Goal: Task Accomplishment & Management: Use online tool/utility

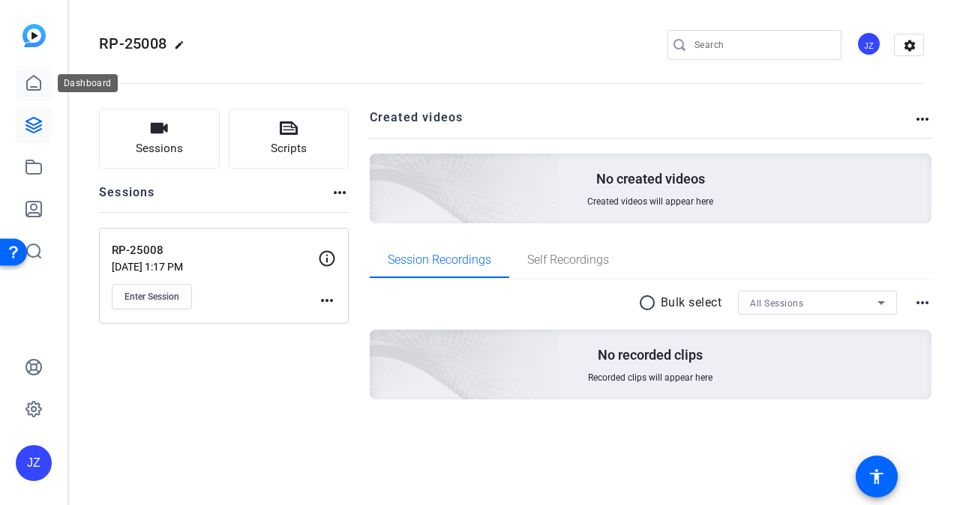
click at [36, 79] on icon at bounding box center [34, 83] width 18 height 18
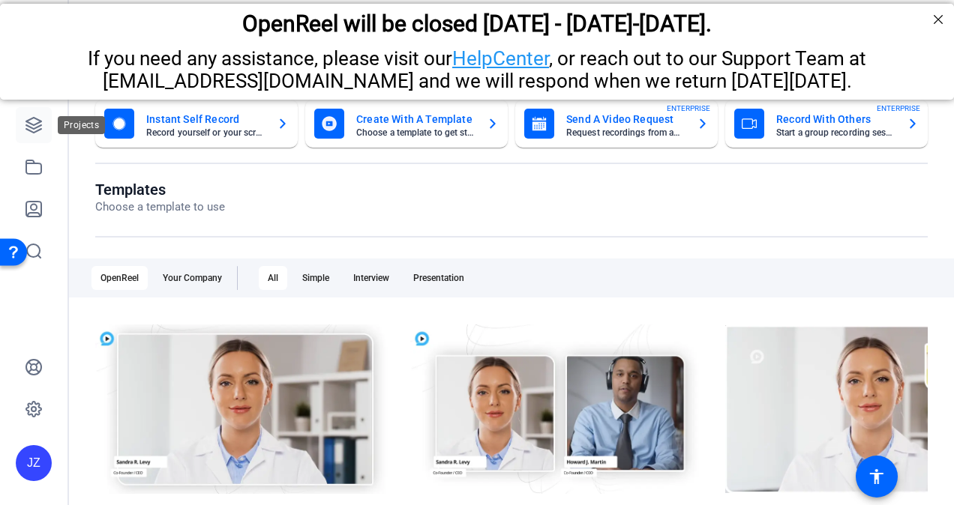
click at [33, 136] on link at bounding box center [34, 125] width 36 height 36
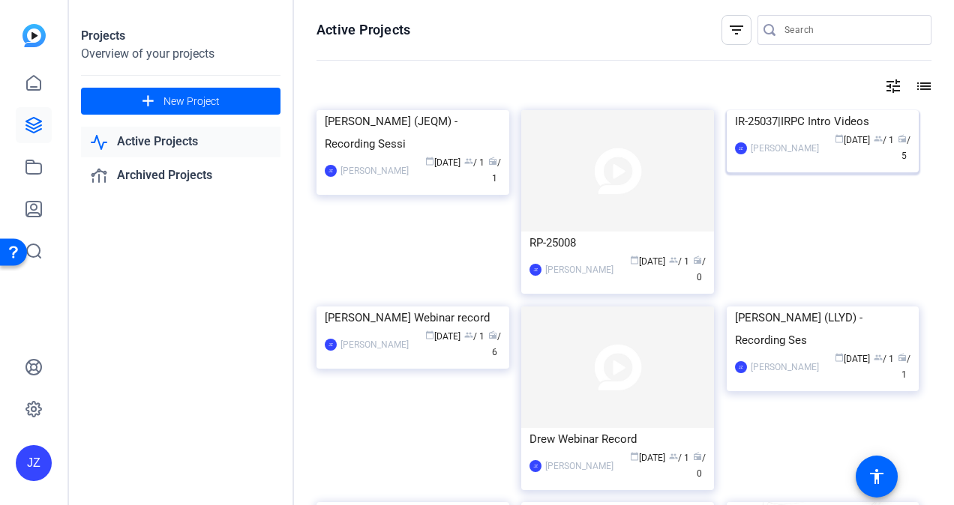
click at [792, 133] on div "IR-25037|IRPC Intro Videos" at bounding box center [823, 121] width 176 height 22
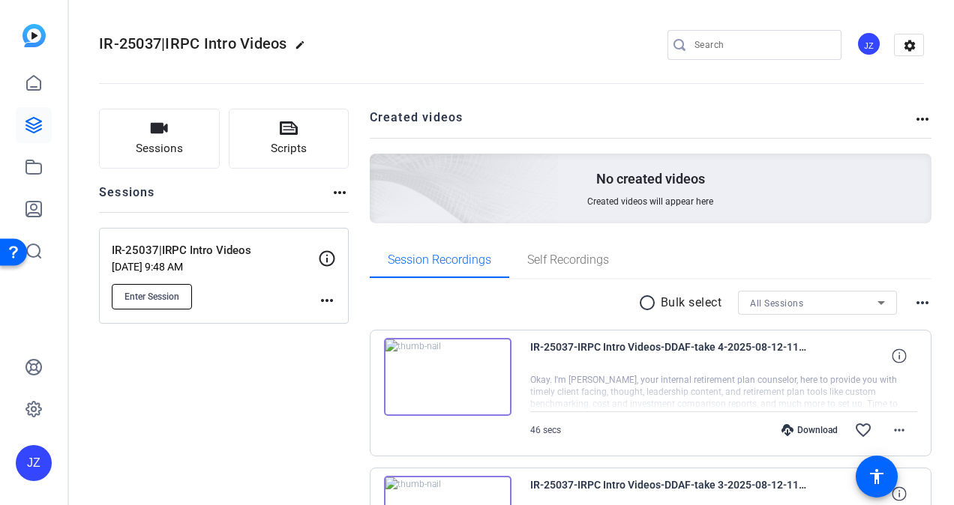
click at [168, 303] on button "Enter Session" at bounding box center [152, 296] width 80 height 25
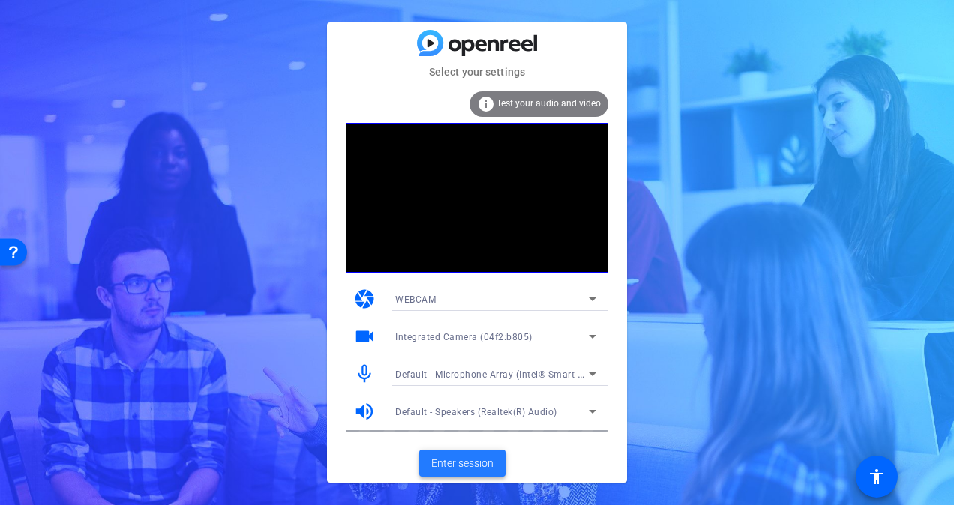
click at [475, 460] on span "Enter session" at bounding box center [462, 464] width 62 height 16
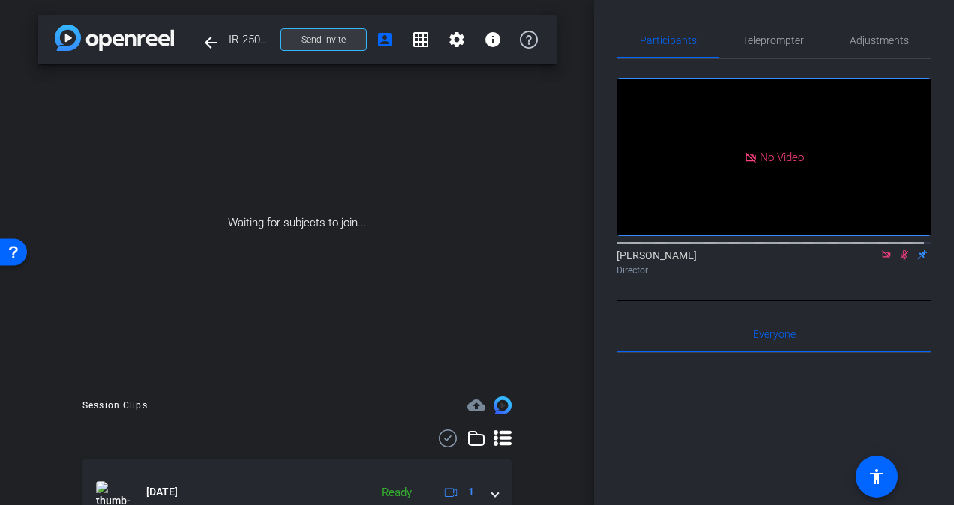
click at [316, 39] on span "Send invite" at bounding box center [323, 40] width 44 height 12
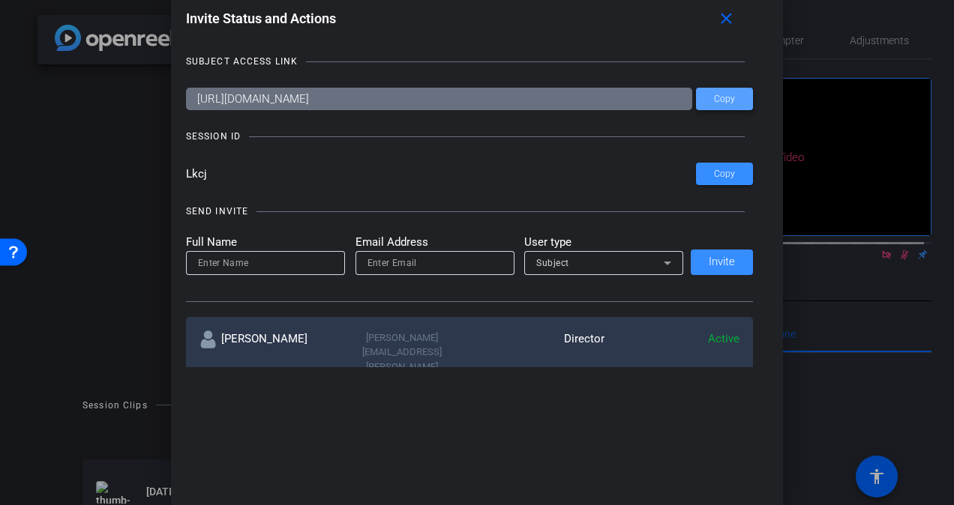
click at [721, 103] on span "Copy" at bounding box center [724, 99] width 21 height 11
click at [735, 15] on mat-icon "close" at bounding box center [726, 19] width 19 height 19
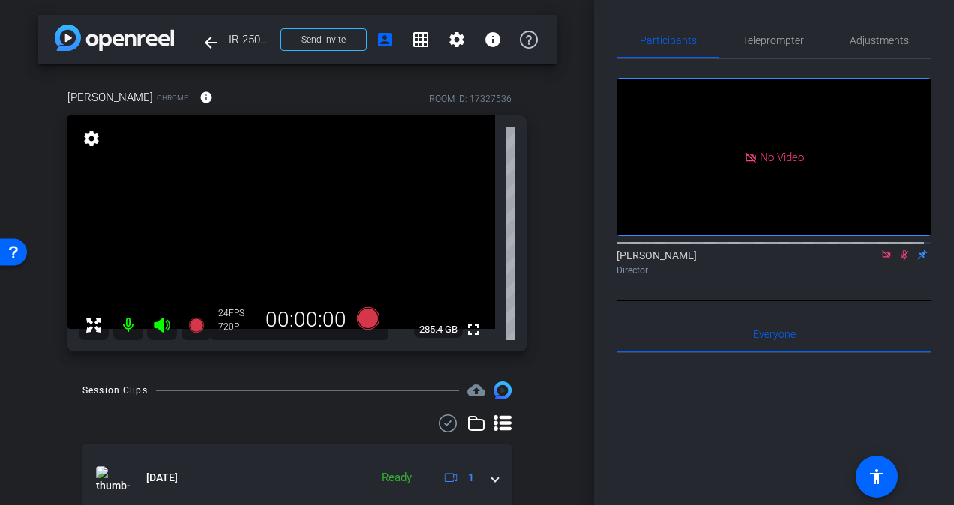
click at [901, 260] on icon at bounding box center [904, 255] width 12 height 10
click at [877, 262] on mat-icon at bounding box center [886, 254] width 18 height 13
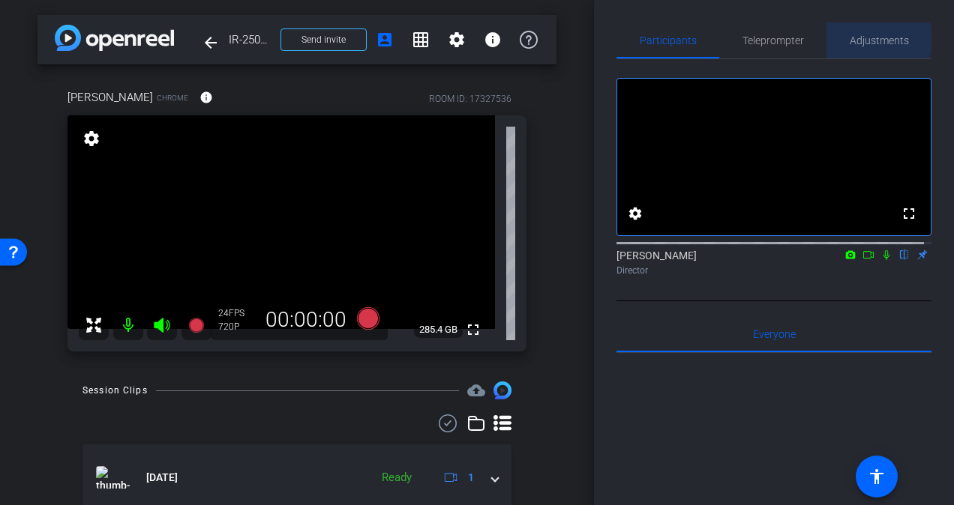
click at [871, 39] on span "Adjustments" at bounding box center [878, 40] width 59 height 10
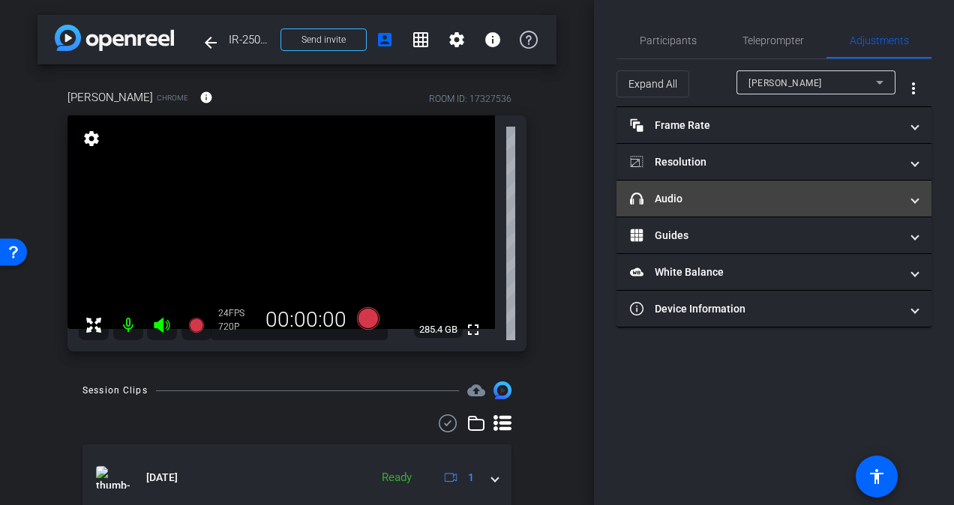
click at [787, 205] on mat-panel-title "headphone icon Audio" at bounding box center [765, 199] width 270 height 16
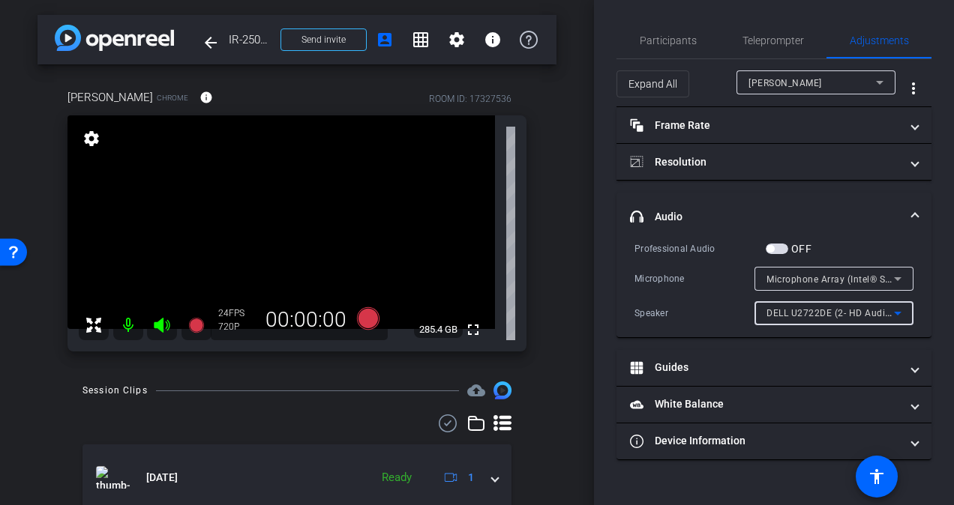
click at [897, 312] on icon at bounding box center [897, 314] width 7 height 4
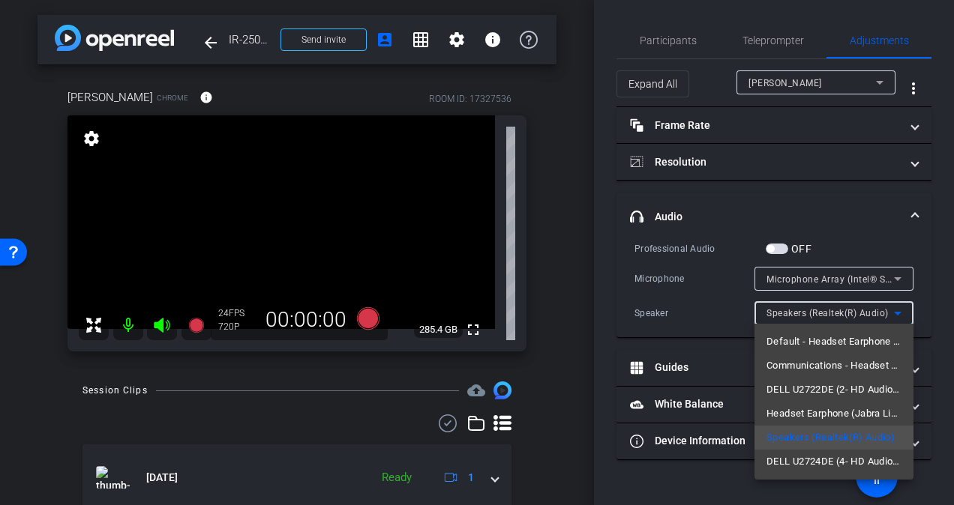
click at [843, 214] on div at bounding box center [477, 252] width 954 height 505
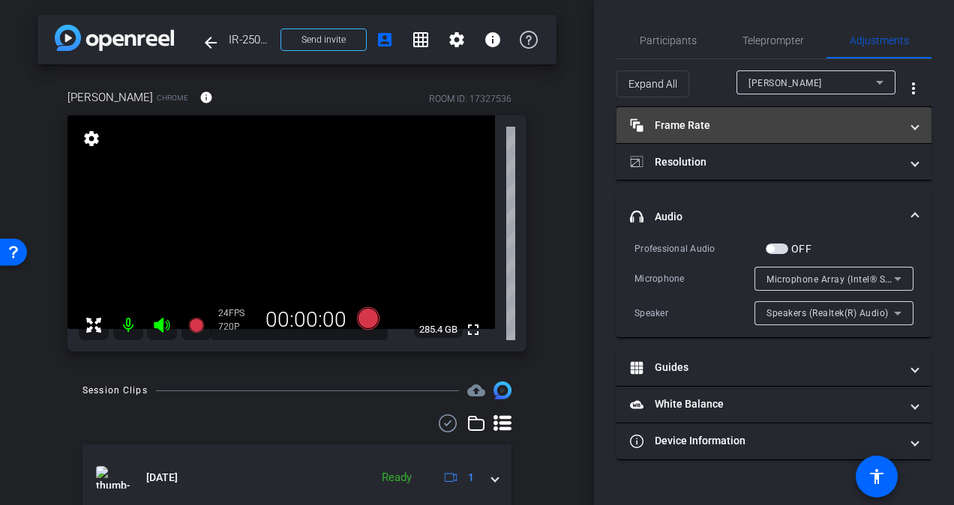
click at [795, 126] on mat-panel-title "Frame Rate Frame Rate" at bounding box center [765, 126] width 270 height 16
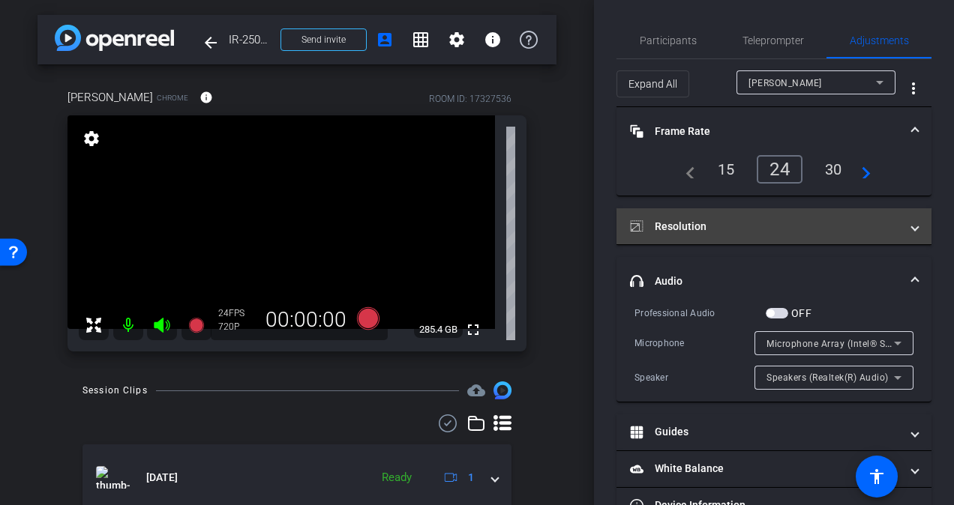
click at [741, 214] on mat-expansion-panel-header "Resolution" at bounding box center [773, 226] width 315 height 36
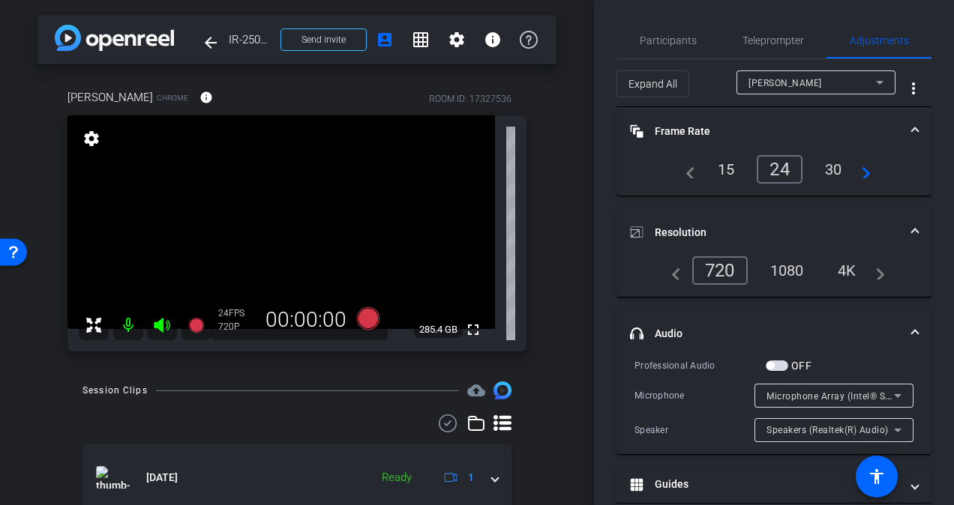
click at [793, 267] on div "1080" at bounding box center [787, 270] width 56 height 25
click at [848, 276] on div "4K" at bounding box center [847, 270] width 41 height 25
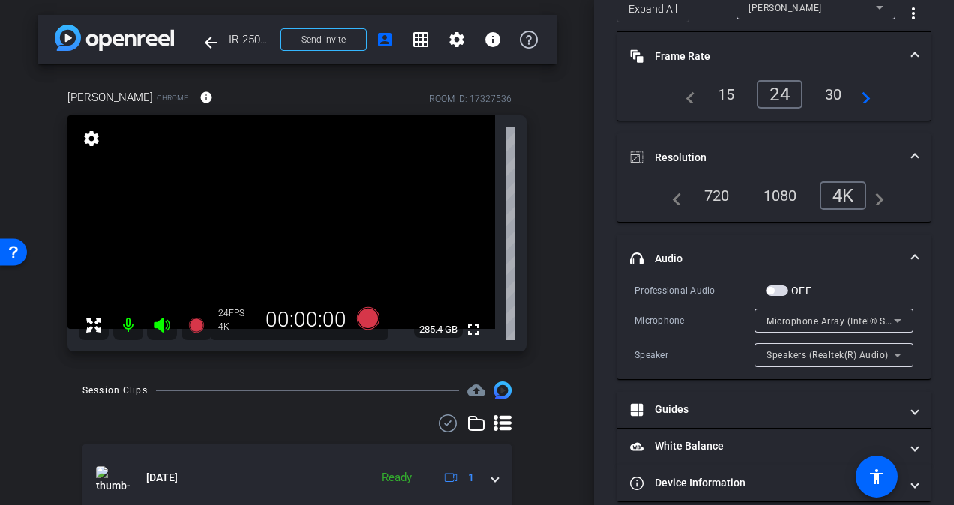
scroll to position [91, 0]
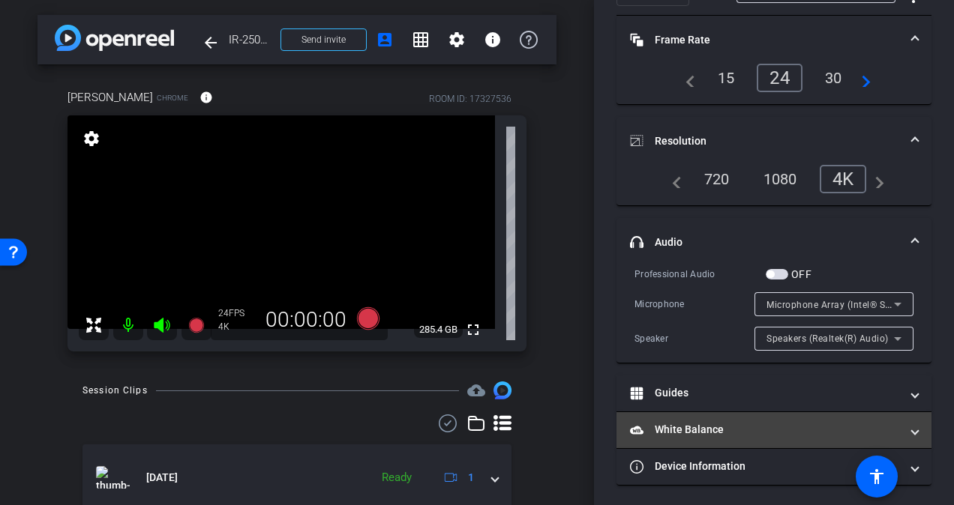
click at [760, 427] on mat-panel-title "White Balance White Balance" at bounding box center [765, 430] width 270 height 16
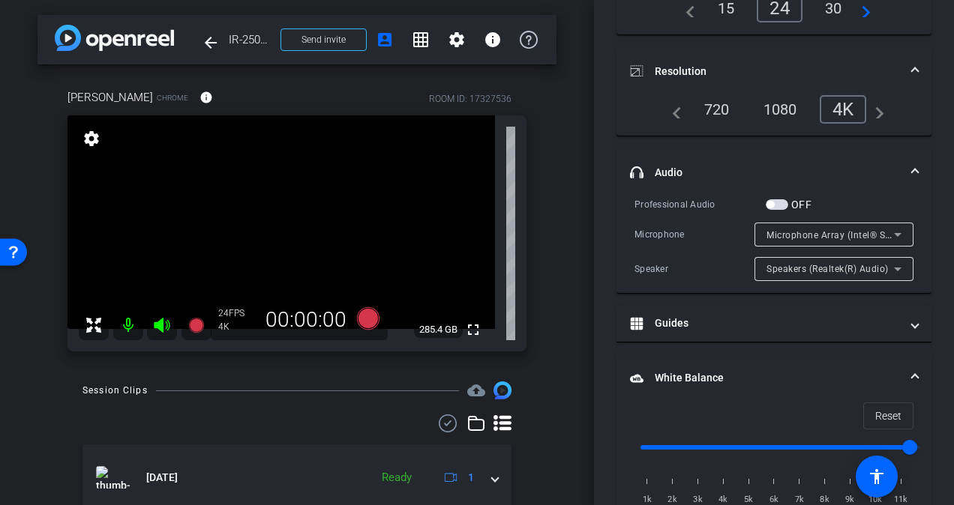
scroll to position [273, 0]
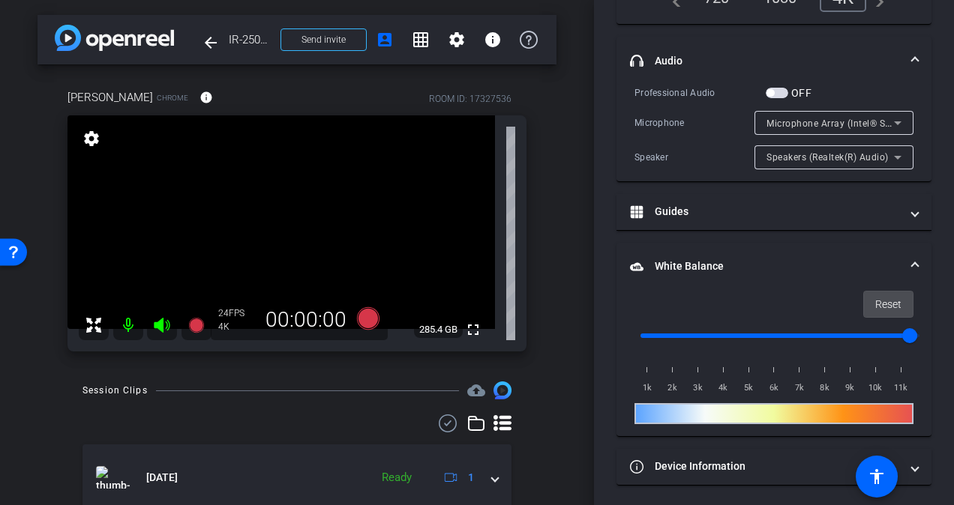
click at [880, 297] on span "Reset" at bounding box center [888, 304] width 26 height 28
click at [885, 304] on span "Reset" at bounding box center [888, 304] width 26 height 28
drag, startPoint x: 884, startPoint y: 304, endPoint x: 865, endPoint y: 310, distance: 19.7
click at [882, 306] on span "Reset" at bounding box center [888, 304] width 26 height 28
click at [699, 334] on input "range" at bounding box center [779, 335] width 310 height 33
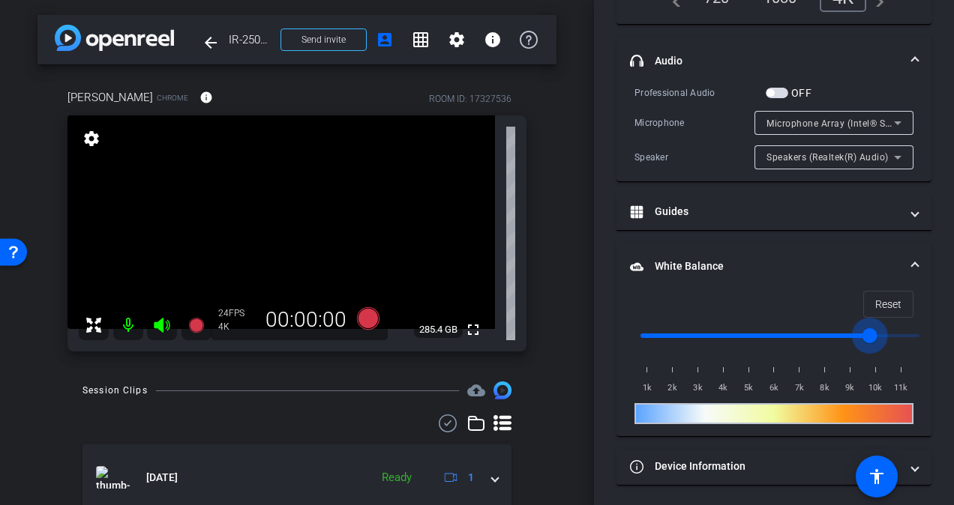
drag, startPoint x: 790, startPoint y: 318, endPoint x: 866, endPoint y: 319, distance: 75.7
click at [866, 319] on input "range" at bounding box center [779, 335] width 310 height 33
drag, startPoint x: 846, startPoint y: 322, endPoint x: 608, endPoint y: 330, distance: 238.5
type input "1000"
click at [624, 330] on input "range" at bounding box center [779, 335] width 310 height 33
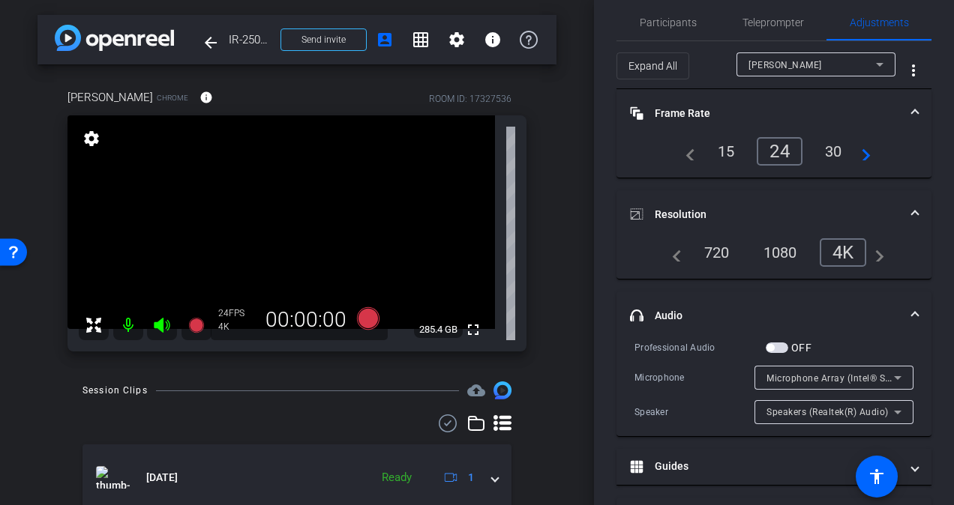
scroll to position [0, 0]
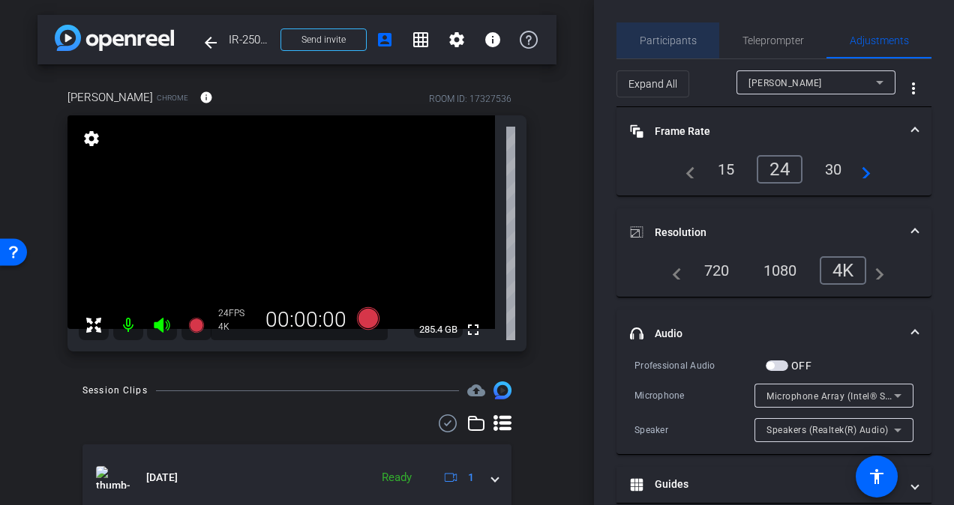
click at [675, 35] on span "Participants" at bounding box center [667, 40] width 57 height 10
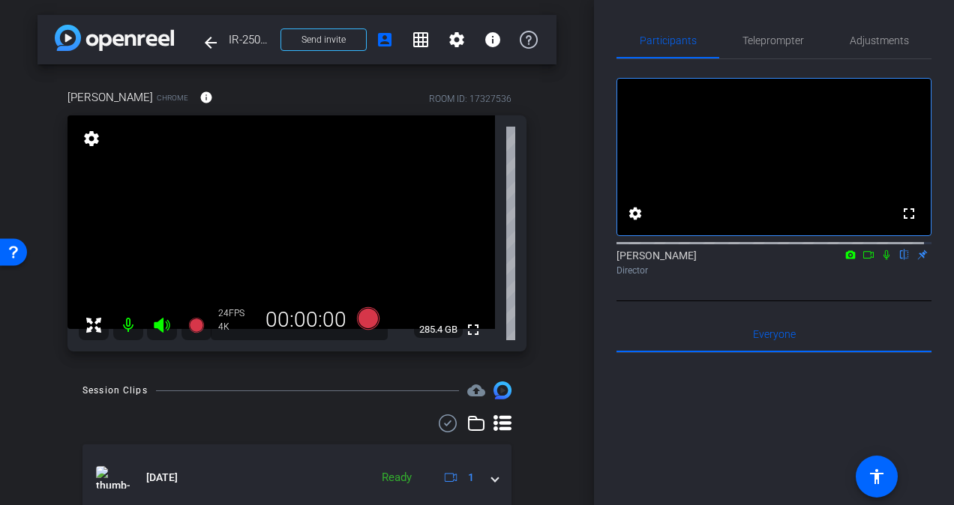
click at [862, 260] on icon at bounding box center [868, 255] width 12 height 10
click at [364, 320] on icon at bounding box center [368, 318] width 22 height 22
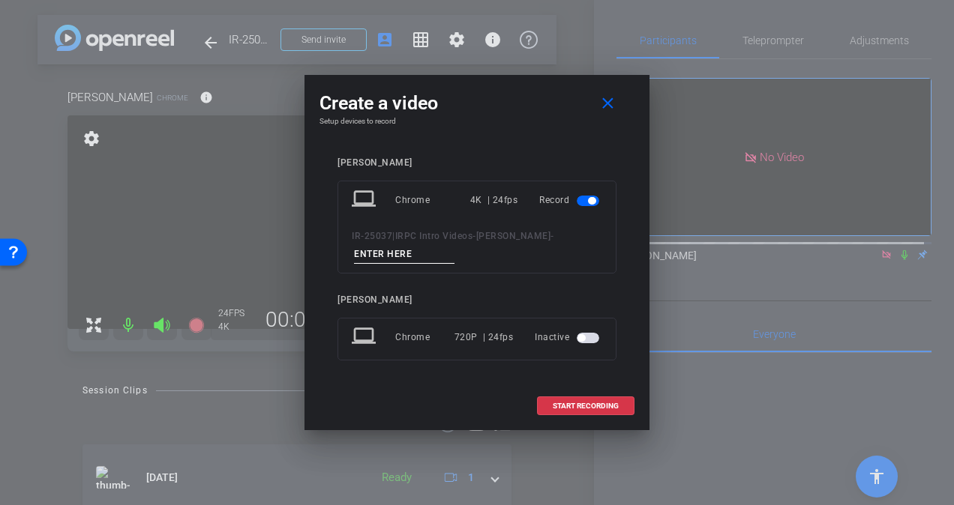
click at [401, 257] on input at bounding box center [404, 254] width 100 height 19
type input "take 1"
click at [573, 405] on span "START RECORDING" at bounding box center [586, 406] width 66 height 7
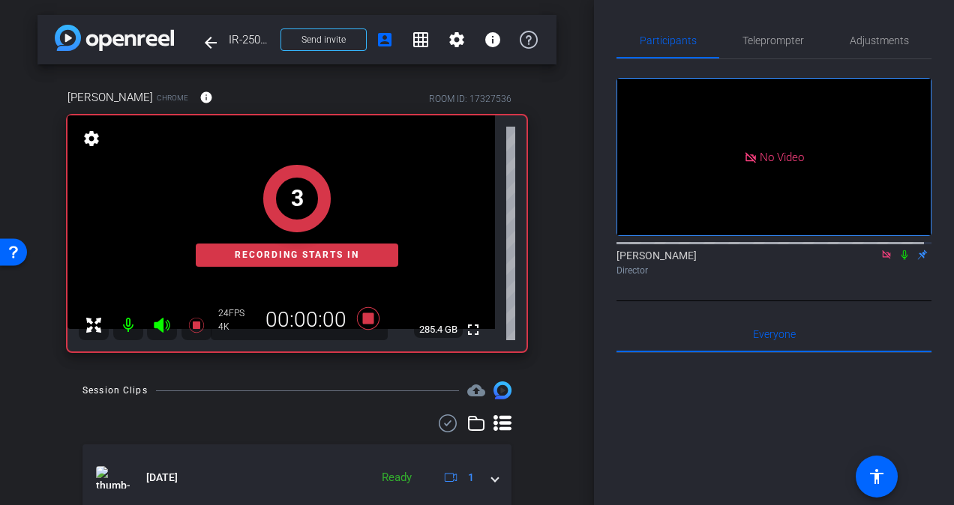
click at [898, 260] on icon at bounding box center [904, 255] width 12 height 10
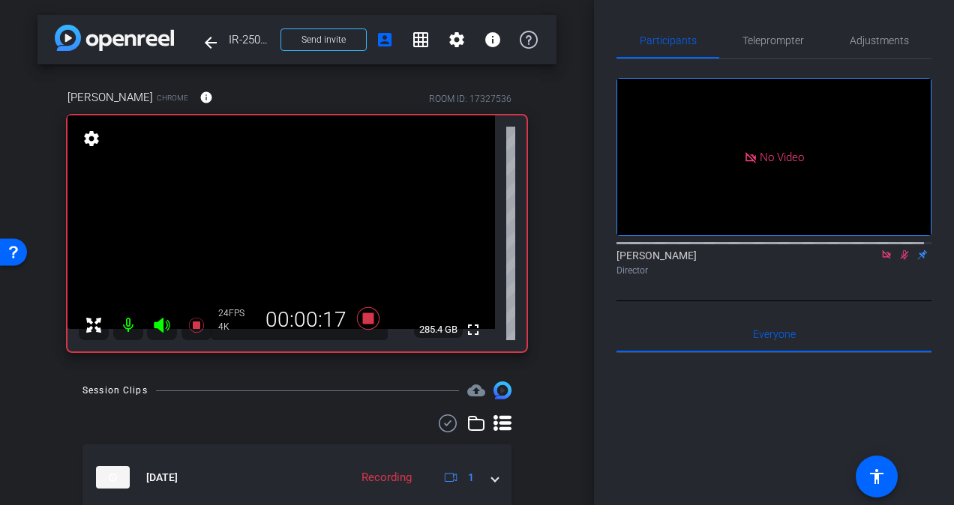
click at [899, 260] on icon at bounding box center [904, 255] width 12 height 10
click at [898, 260] on icon at bounding box center [904, 255] width 12 height 10
click at [901, 260] on icon at bounding box center [904, 255] width 6 height 10
click at [900, 260] on icon at bounding box center [904, 255] width 8 height 10
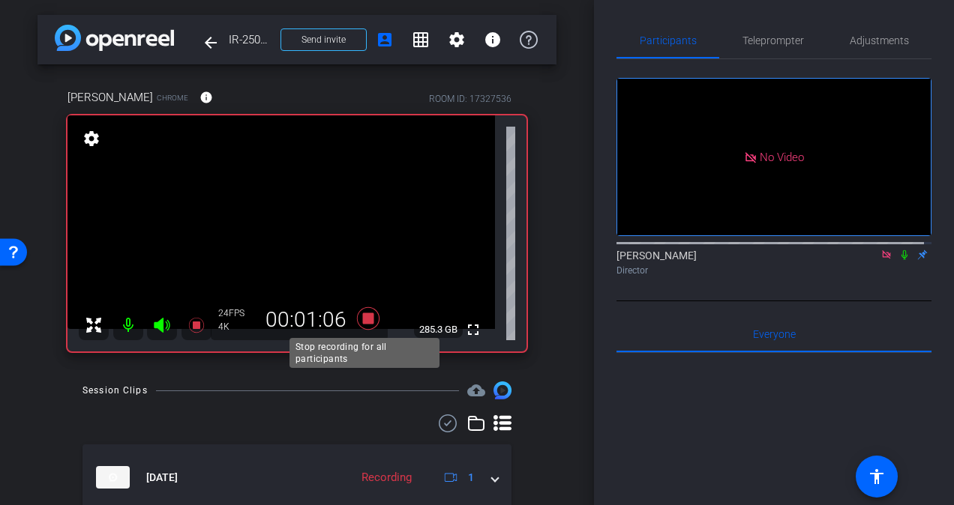
click at [363, 315] on icon at bounding box center [368, 318] width 22 height 22
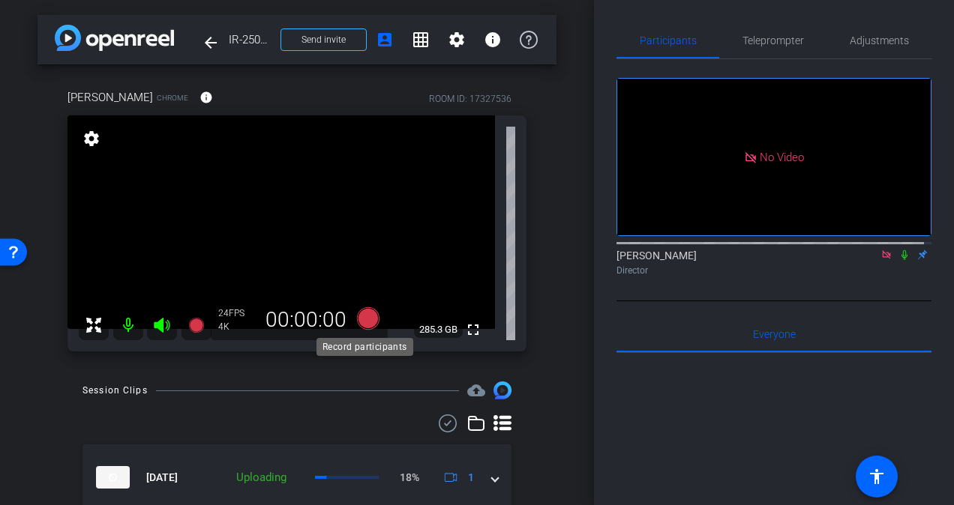
click at [366, 319] on icon at bounding box center [368, 318] width 22 height 22
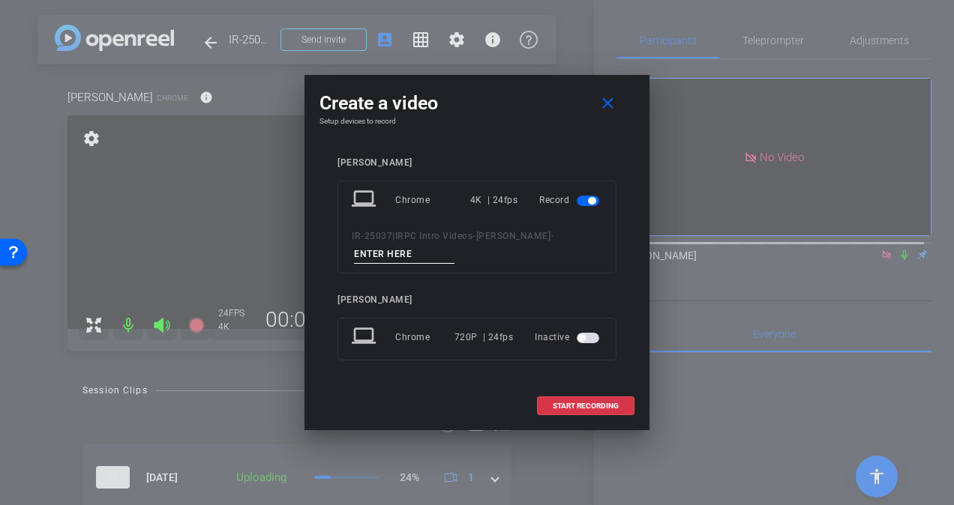
click at [408, 250] on input at bounding box center [404, 254] width 100 height 19
type input "take 2"
click at [580, 406] on span "START RECORDING" at bounding box center [586, 406] width 66 height 7
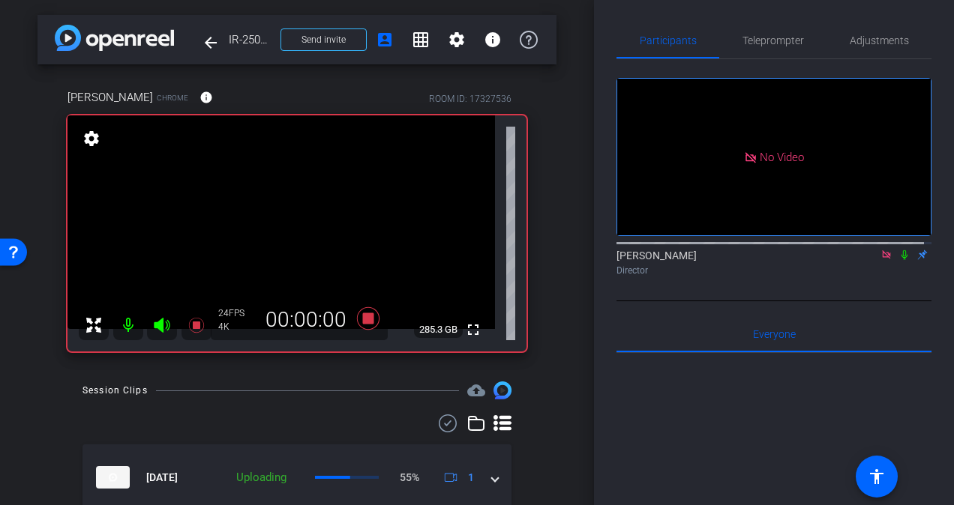
click at [901, 260] on icon at bounding box center [904, 255] width 6 height 10
click at [900, 260] on icon at bounding box center [904, 255] width 8 height 10
click at [901, 260] on icon at bounding box center [904, 255] width 6 height 10
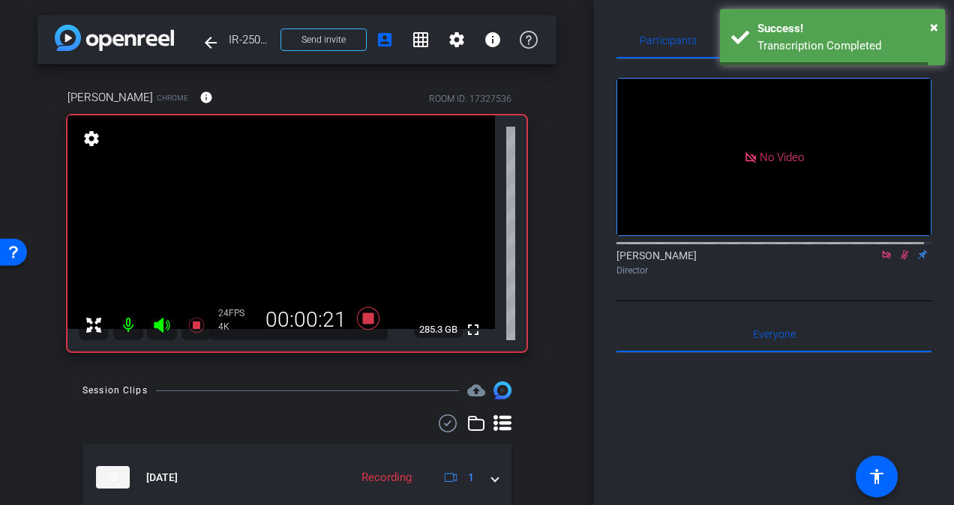
click at [900, 260] on icon at bounding box center [904, 255] width 8 height 10
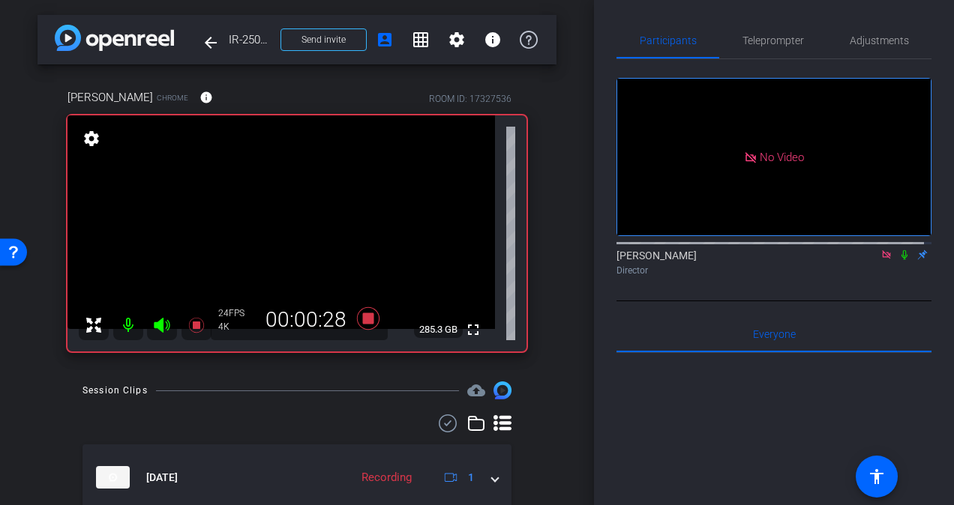
click at [901, 260] on icon at bounding box center [904, 255] width 6 height 10
click at [900, 260] on icon at bounding box center [904, 255] width 8 height 10
click at [901, 260] on icon at bounding box center [904, 255] width 6 height 10
click at [900, 260] on icon at bounding box center [904, 255] width 8 height 10
click at [901, 260] on icon at bounding box center [904, 255] width 6 height 10
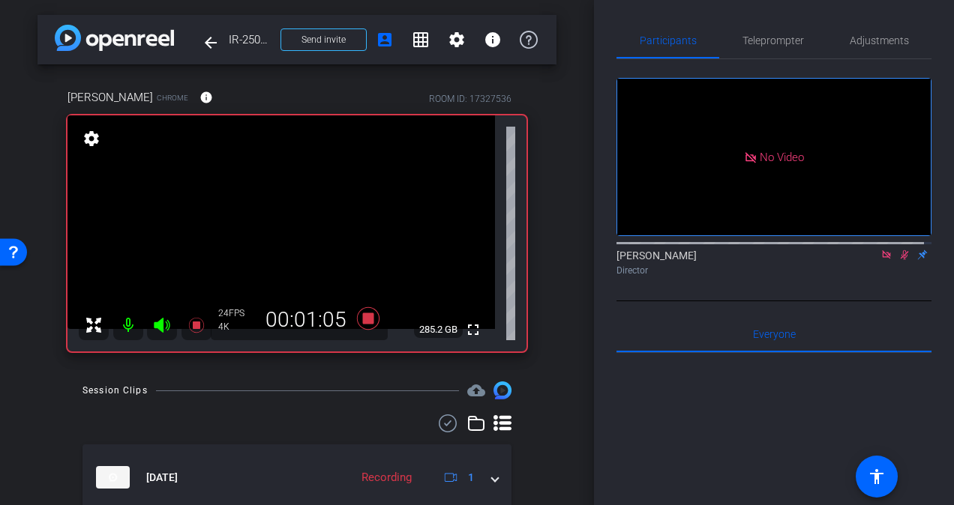
click at [900, 260] on icon at bounding box center [904, 255] width 8 height 10
click at [901, 260] on icon at bounding box center [904, 255] width 6 height 10
click at [900, 260] on icon at bounding box center [904, 255] width 8 height 10
click at [367, 319] on icon at bounding box center [368, 318] width 22 height 22
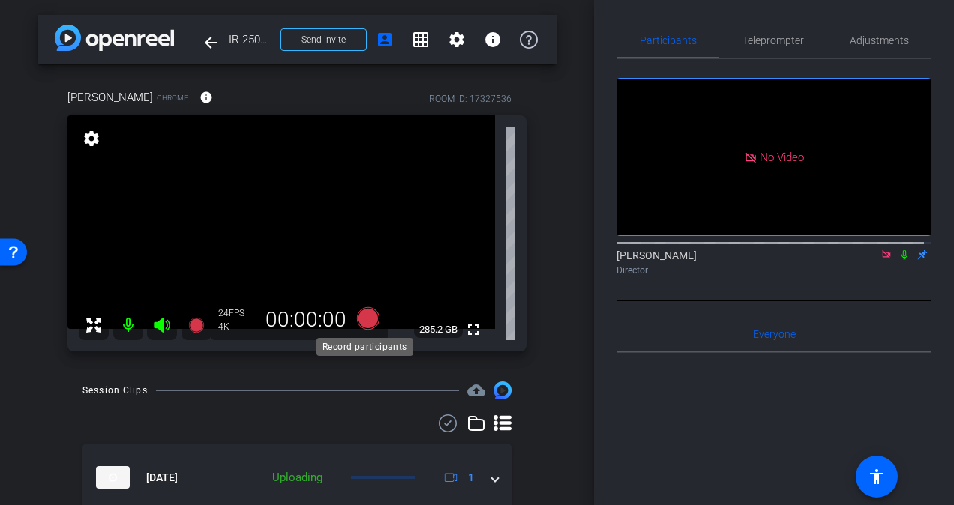
click at [367, 319] on icon at bounding box center [368, 318] width 22 height 22
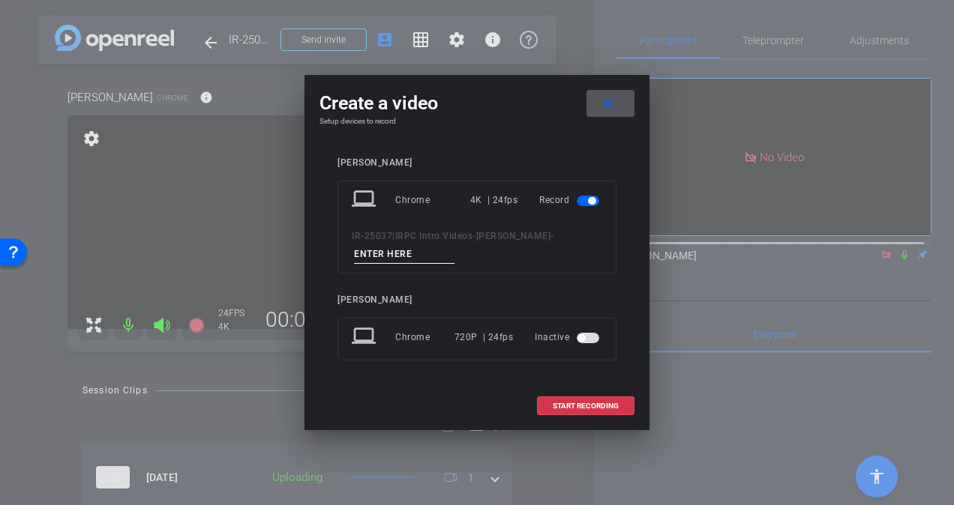
click at [397, 256] on input at bounding box center [404, 254] width 100 height 19
type input "taek 3"
click at [578, 406] on span "START RECORDING" at bounding box center [586, 406] width 66 height 7
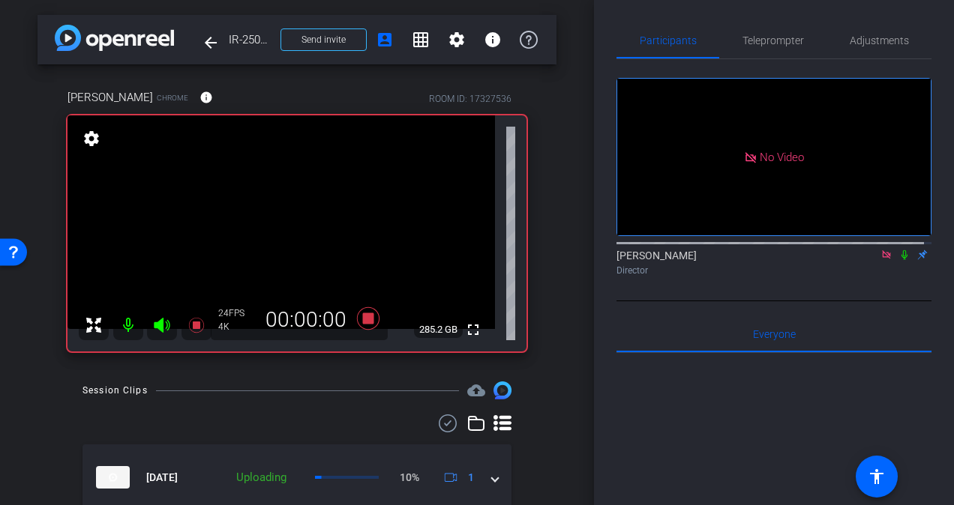
click at [900, 260] on icon at bounding box center [904, 255] width 12 height 10
click at [900, 260] on icon at bounding box center [904, 255] width 8 height 10
click at [900, 260] on icon at bounding box center [904, 255] width 12 height 10
click at [898, 260] on icon at bounding box center [904, 255] width 12 height 10
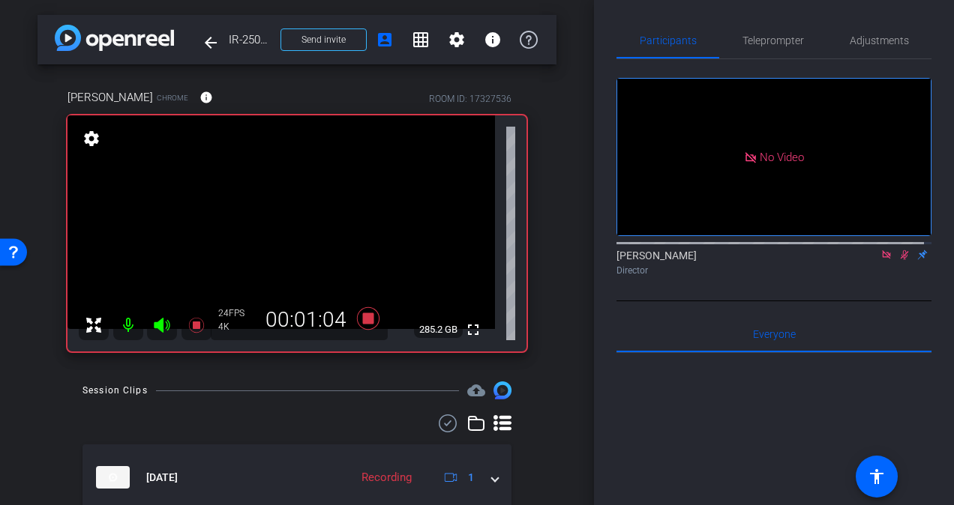
click at [898, 260] on icon at bounding box center [904, 255] width 12 height 10
click at [364, 317] on icon at bounding box center [368, 318] width 22 height 22
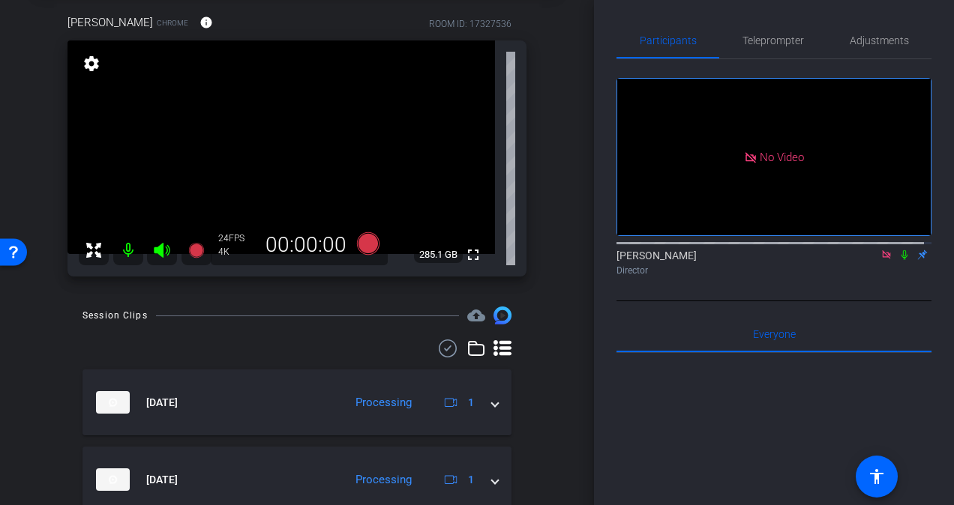
scroll to position [69, 0]
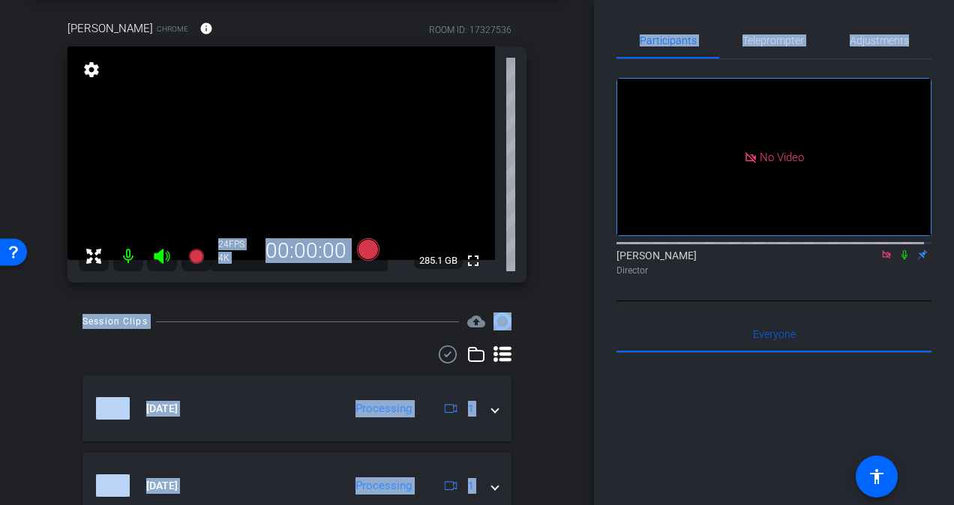
drag, startPoint x: 594, startPoint y: 151, endPoint x: 592, endPoint y: 190, distance: 38.3
click at [592, 190] on div "arrow_back IR-25037|IRPC Intro Videos Back to project Send invite account_box g…" at bounding box center [477, 252] width 954 height 505
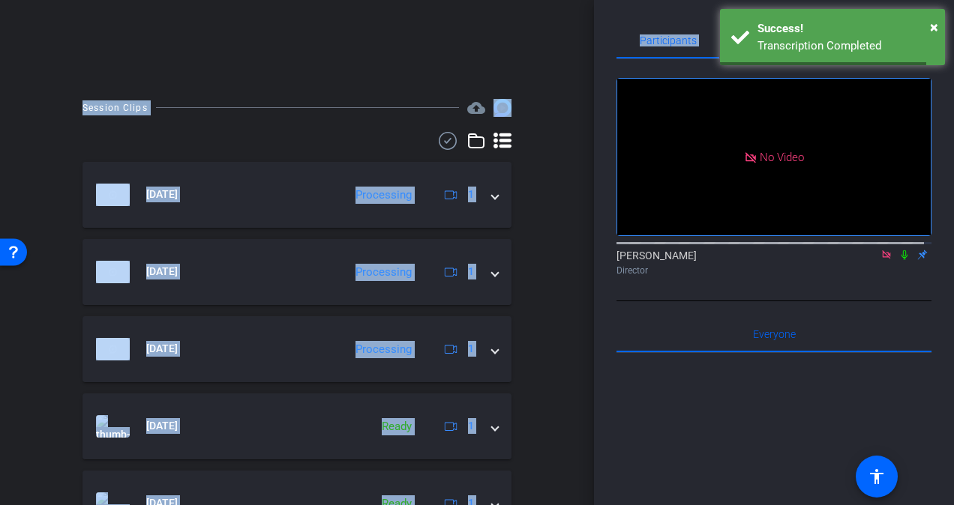
scroll to position [290, 0]
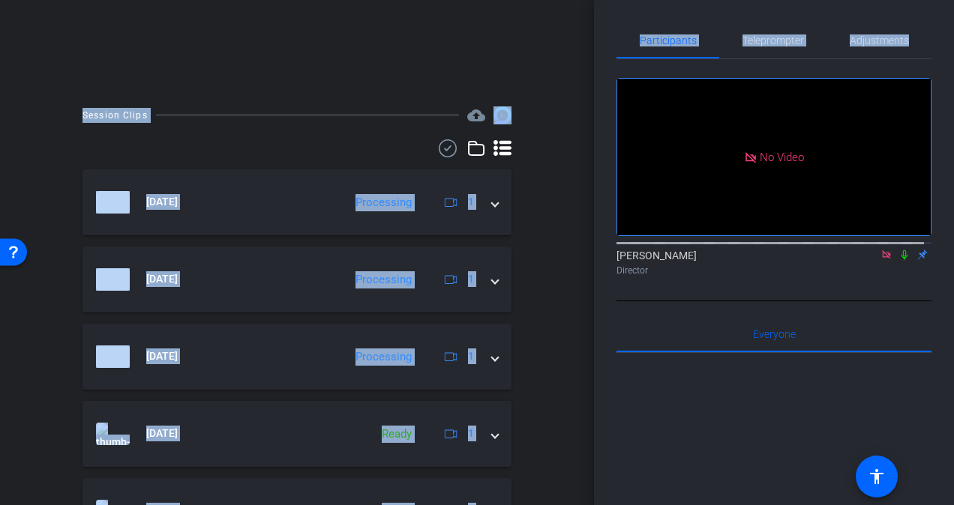
click at [898, 260] on icon at bounding box center [904, 255] width 12 height 10
click at [524, 286] on div "Session Clips cloud_upload [DATE] Processing 1 [DATE] Processing 1 [DATE] Ready…" at bounding box center [296, 467] width 519 height 723
click at [531, 278] on div "Session Clips cloud_upload [DATE] Processing 1 [DATE] Processing 1 [DATE] Ready…" at bounding box center [296, 467] width 519 height 723
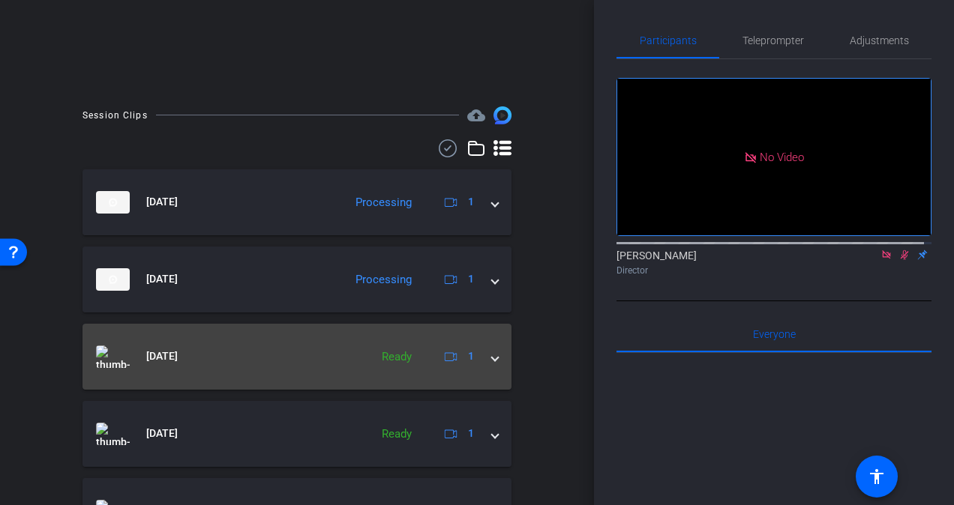
click at [493, 354] on mat-expansion-panel-header "[DATE] Ready 1" at bounding box center [296, 357] width 429 height 66
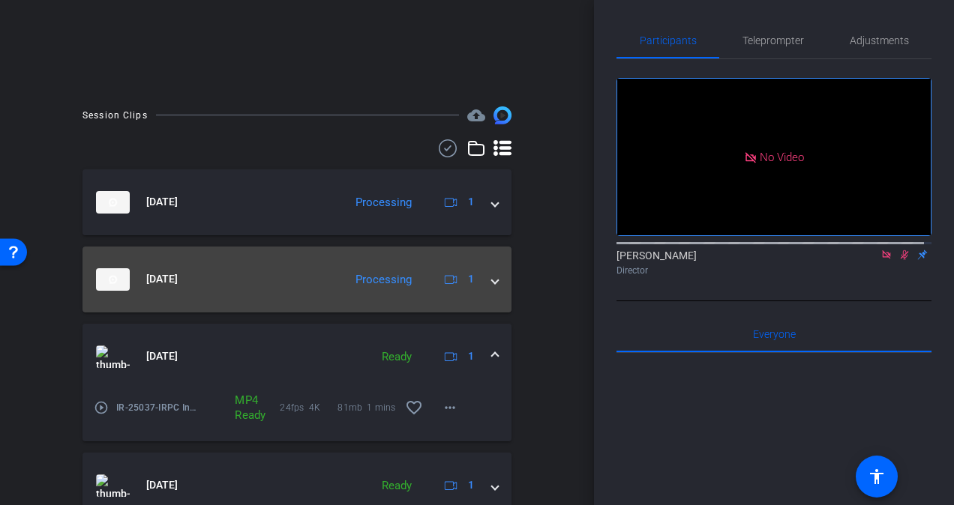
click at [481, 297] on mat-expansion-panel-header "[DATE] Processing 1" at bounding box center [296, 280] width 429 height 66
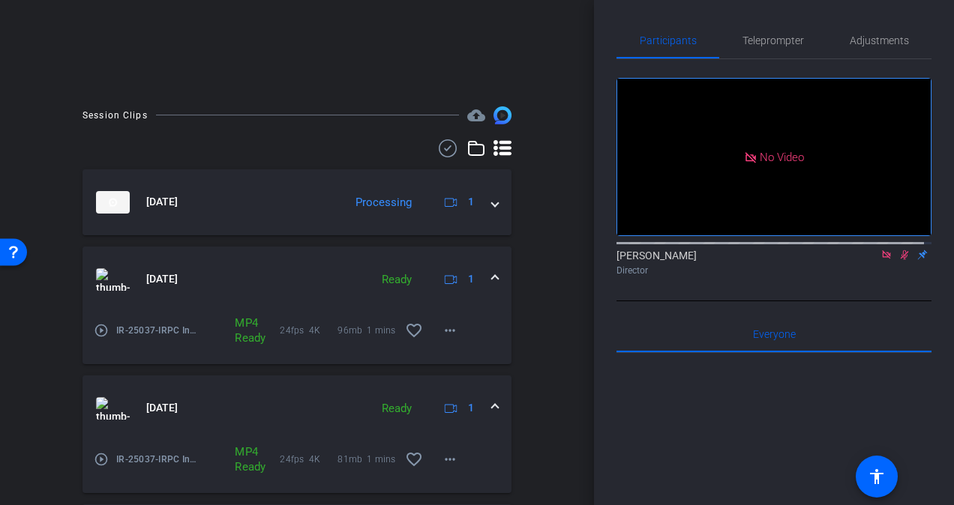
click at [481, 295] on mat-expansion-panel-header "[DATE] Ready 1" at bounding box center [296, 280] width 429 height 66
